Goal: Information Seeking & Learning: Learn about a topic

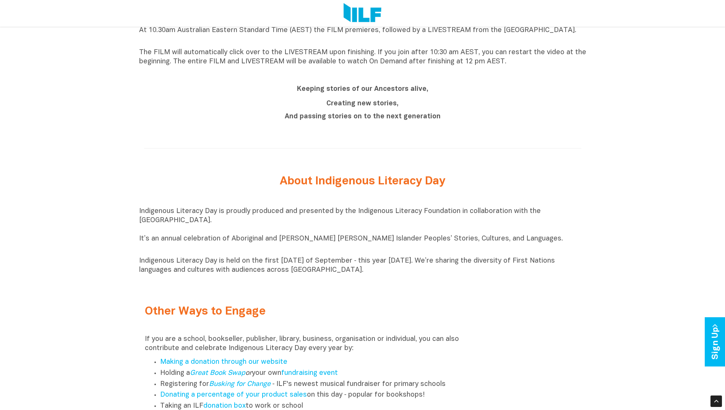
scroll to position [654, 0]
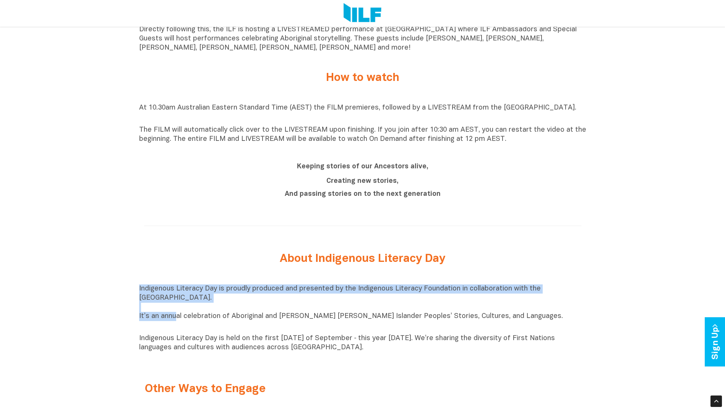
drag, startPoint x: 139, startPoint y: 292, endPoint x: 179, endPoint y: 308, distance: 42.5
click at [179, 308] on p "Indigenous Literacy Day is proudly produced and presented by the Indigenous Lit…" at bounding box center [362, 308] width 447 height 46
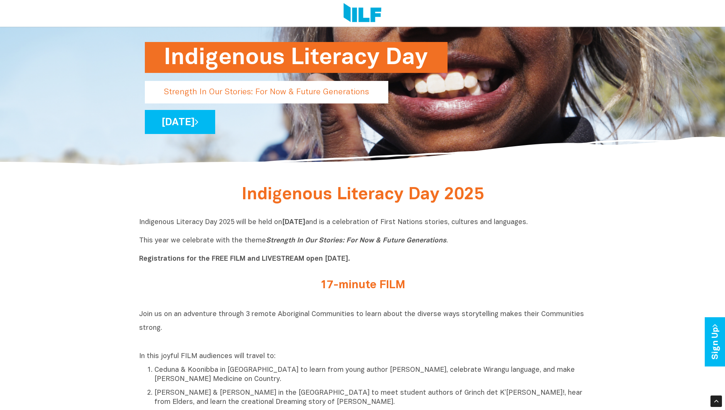
scroll to position [238, 0]
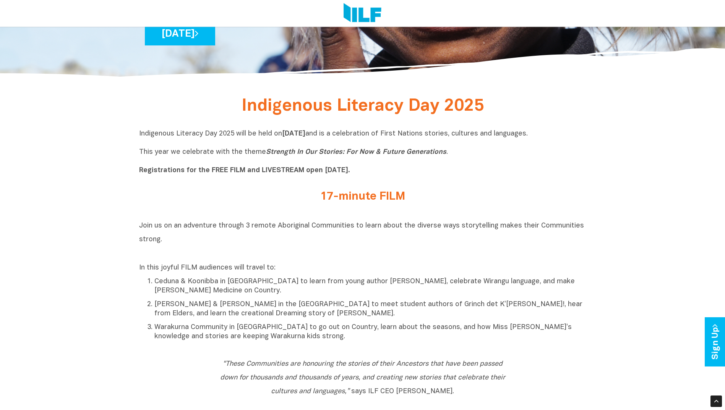
drag, startPoint x: 728, startPoint y: 112, endPoint x: 461, endPoint y: 180, distance: 275.2
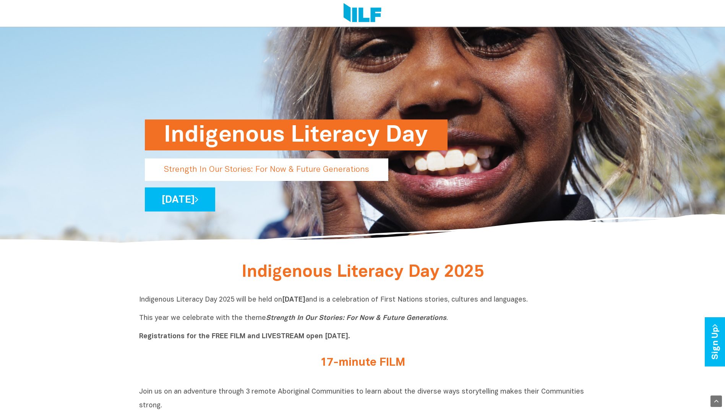
scroll to position [0, 0]
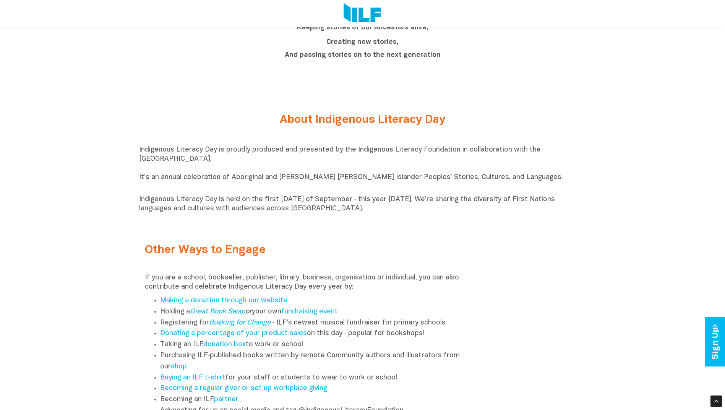
scroll to position [870, 0]
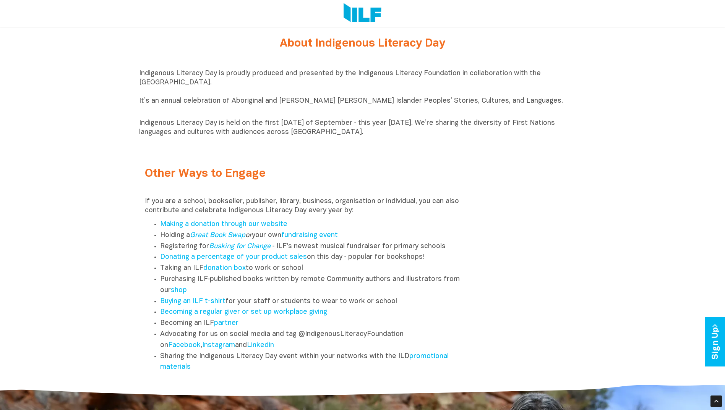
drag, startPoint x: 140, startPoint y: 242, endPoint x: 511, endPoint y: 136, distance: 385.6
drag, startPoint x: 191, startPoint y: 138, endPoint x: 194, endPoint y: 132, distance: 6.2
copy div "Loremips dolorsita cons, adi ELI se doeiusm t INCIDIDUNTUT laboreetdol ma Aliqu…"
click at [555, 214] on div "Other Ways to Engage If you are a school, bookseller, publisher, library, busin…" at bounding box center [362, 264] width 447 height 225
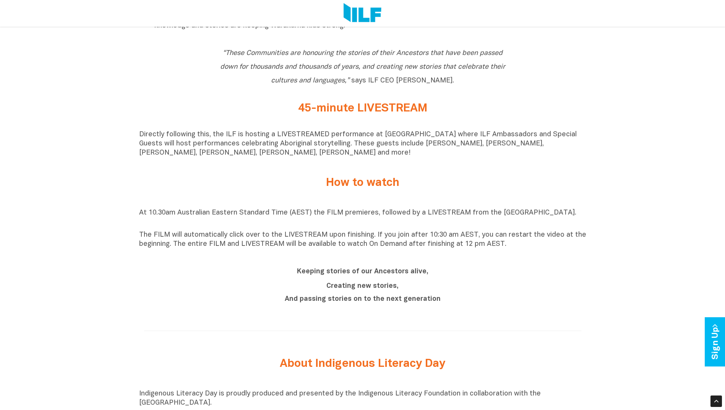
scroll to position [545, 0]
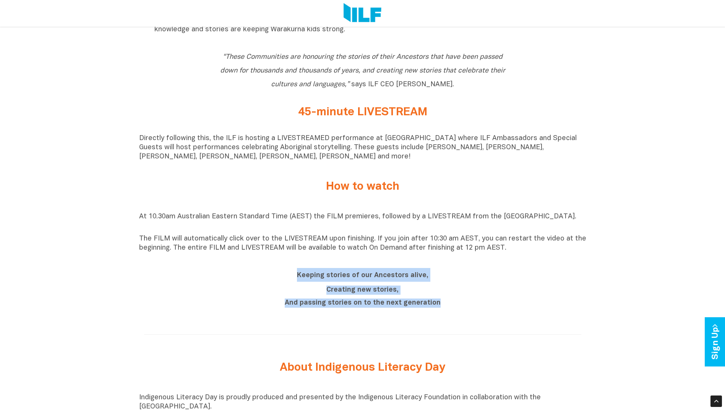
drag, startPoint x: 299, startPoint y: 279, endPoint x: 437, endPoint y: 310, distance: 141.5
click at [437, 308] on div "Keeping stories of our Ancestors alive, Creating new stories, And passing stori…" at bounding box center [362, 288] width 287 height 40
drag, startPoint x: 437, startPoint y: 310, endPoint x: 394, endPoint y: 309, distance: 42.8
copy div "Keeping stories of our Ancestors alive, Creating new stories, And passing stori…"
